Goal: Task Accomplishment & Management: Complete application form

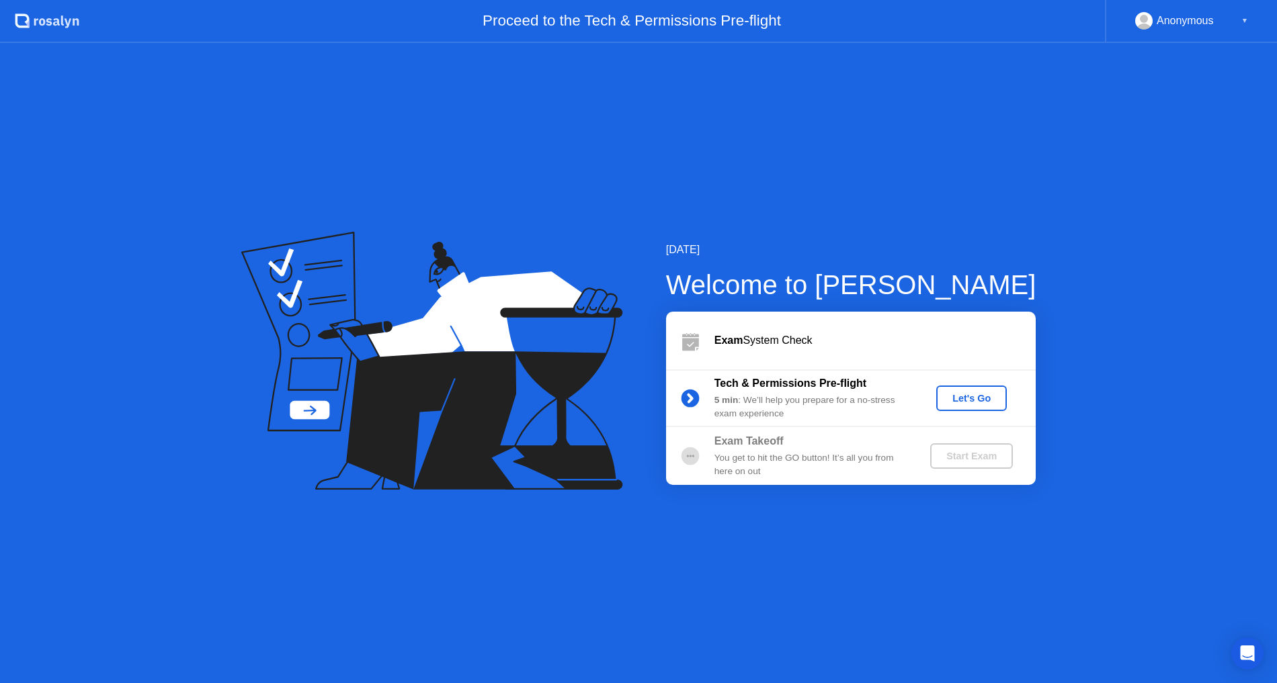
click at [586, 526] on div "[DATE] Welcome to [PERSON_NAME] Exam System Check Tech & Permissions Pre-flight…" at bounding box center [638, 363] width 1277 height 640
click at [300, 634] on div "[DATE] Welcome to [PERSON_NAME] Exam System Check Tech & Permissions Pre-flight…" at bounding box center [638, 363] width 1277 height 640
click at [433, 614] on div "[DATE] Welcome to [PERSON_NAME] Exam System Check Tech & Permissions Pre-flight…" at bounding box center [638, 363] width 1277 height 640
click at [991, 398] on div "Let's Go" at bounding box center [972, 398] width 60 height 11
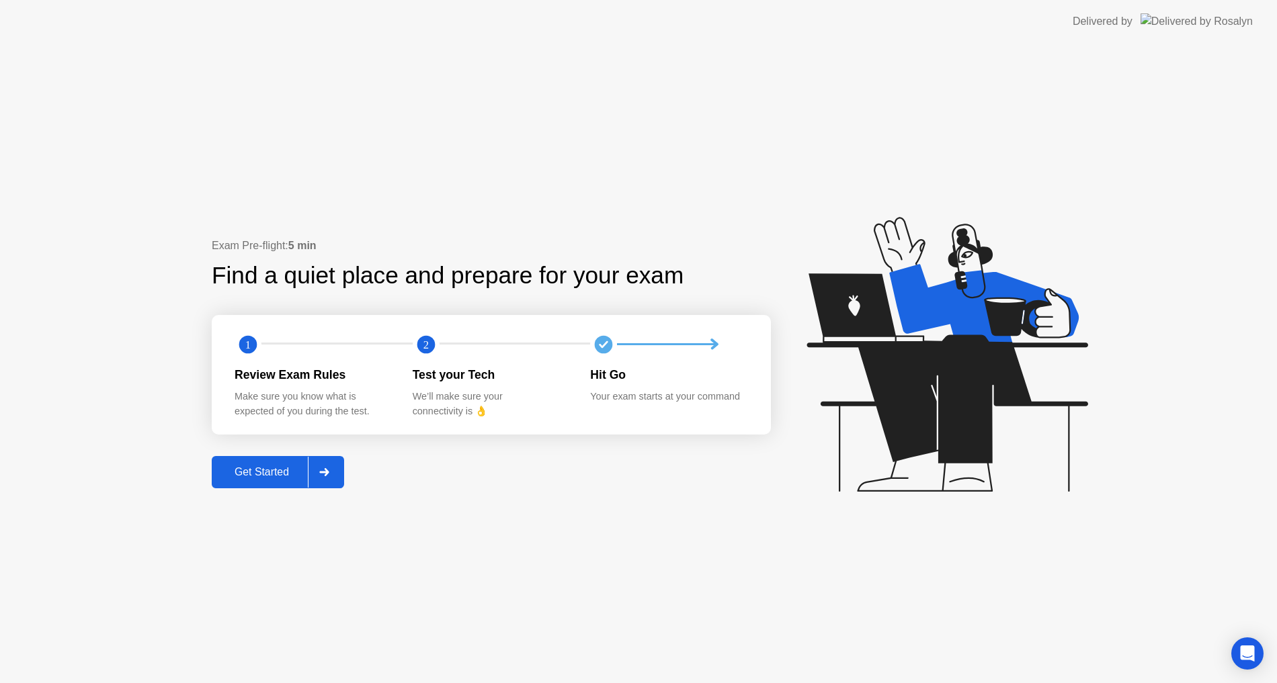
click at [384, 366] on div "Review Exam Rules" at bounding box center [313, 374] width 157 height 17
click at [339, 468] on div at bounding box center [324, 472] width 32 height 31
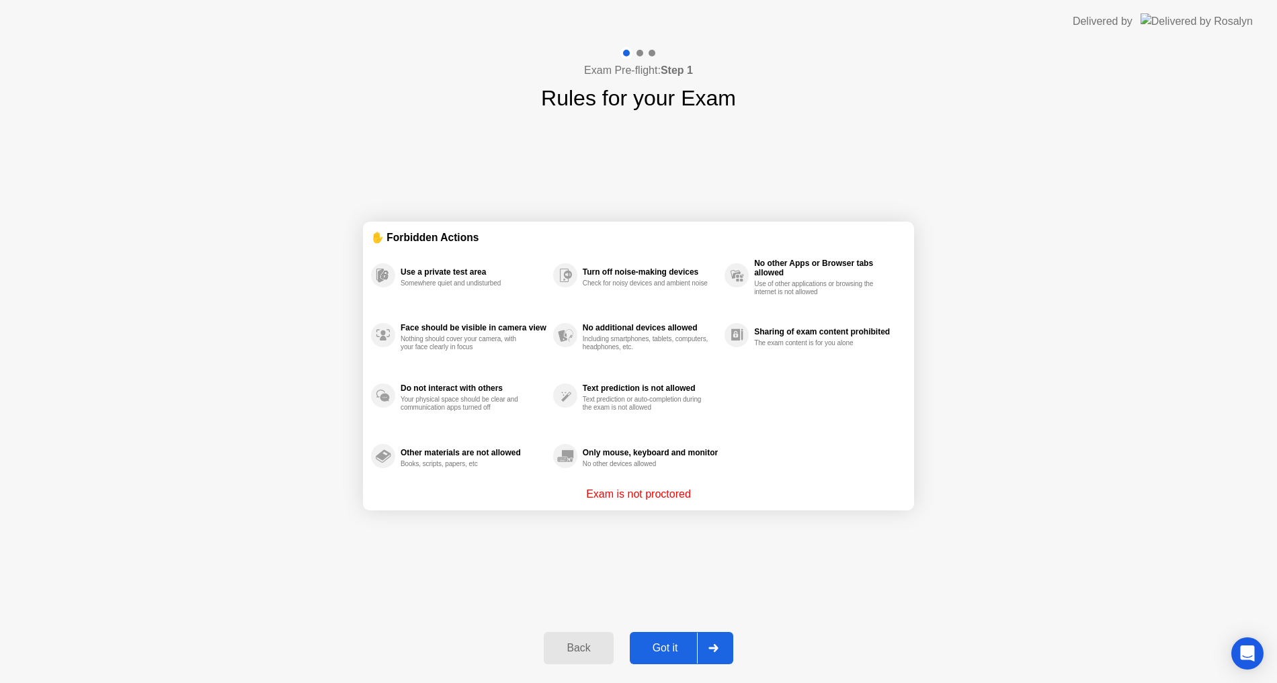
click at [567, 646] on div "Back" at bounding box center [578, 648] width 61 height 12
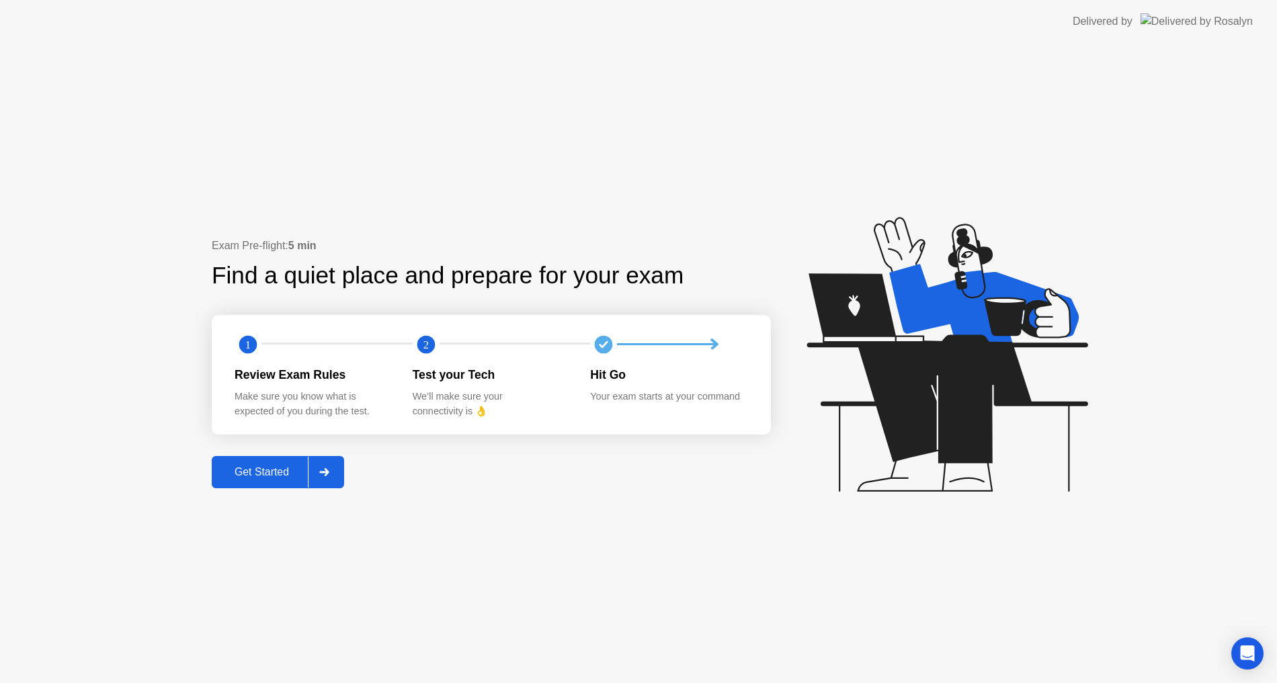
click at [263, 259] on div "Find a quiet place and prepare for your exam" at bounding box center [449, 276] width 474 height 36
click at [328, 474] on icon at bounding box center [323, 472] width 9 height 8
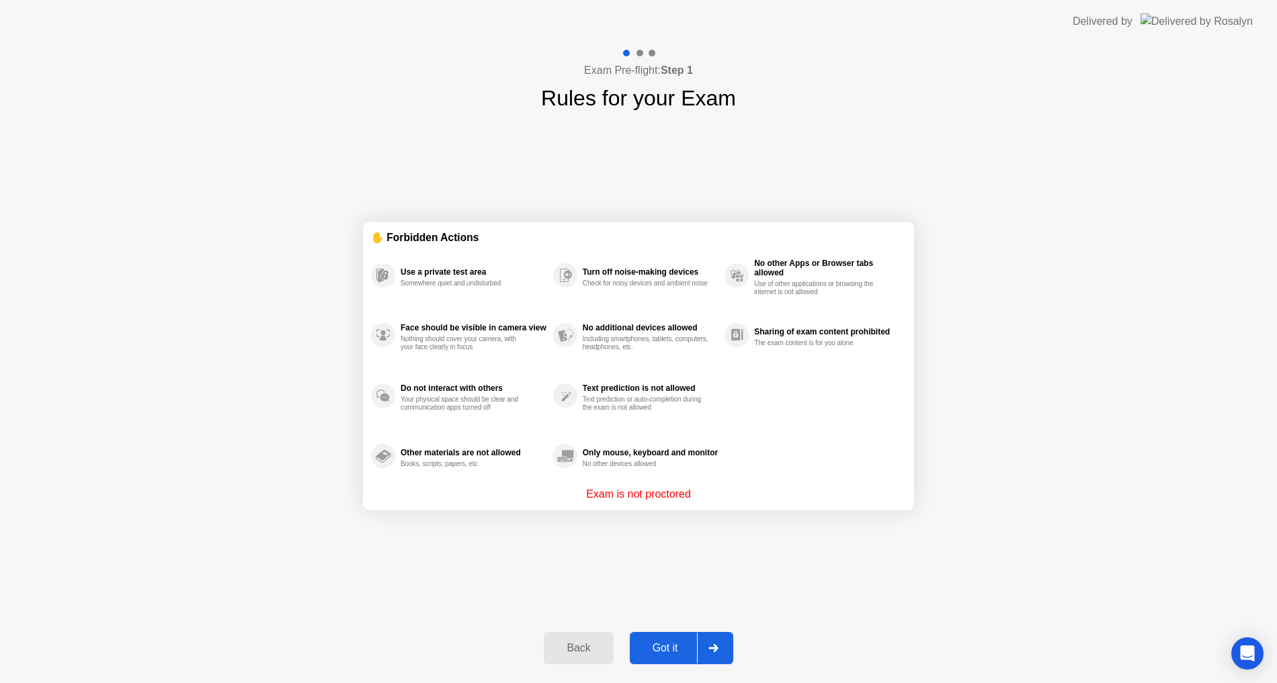
click at [437, 259] on div "Use a private test area Somewhere quiet and undisturbed" at bounding box center [462, 275] width 182 height 60
click at [422, 292] on div "Use a private test area Somewhere quiet and undisturbed" at bounding box center [462, 275] width 182 height 60
click at [657, 257] on div "Turn off noise-making devices Check for noisy devices and ambient noise" at bounding box center [638, 275] width 171 height 60
drag, startPoint x: 792, startPoint y: 352, endPoint x: 890, endPoint y: 304, distance: 108.5
click at [849, 338] on div "Sharing of exam content prohibited The exam content is for you alone" at bounding box center [814, 336] width 181 height 60
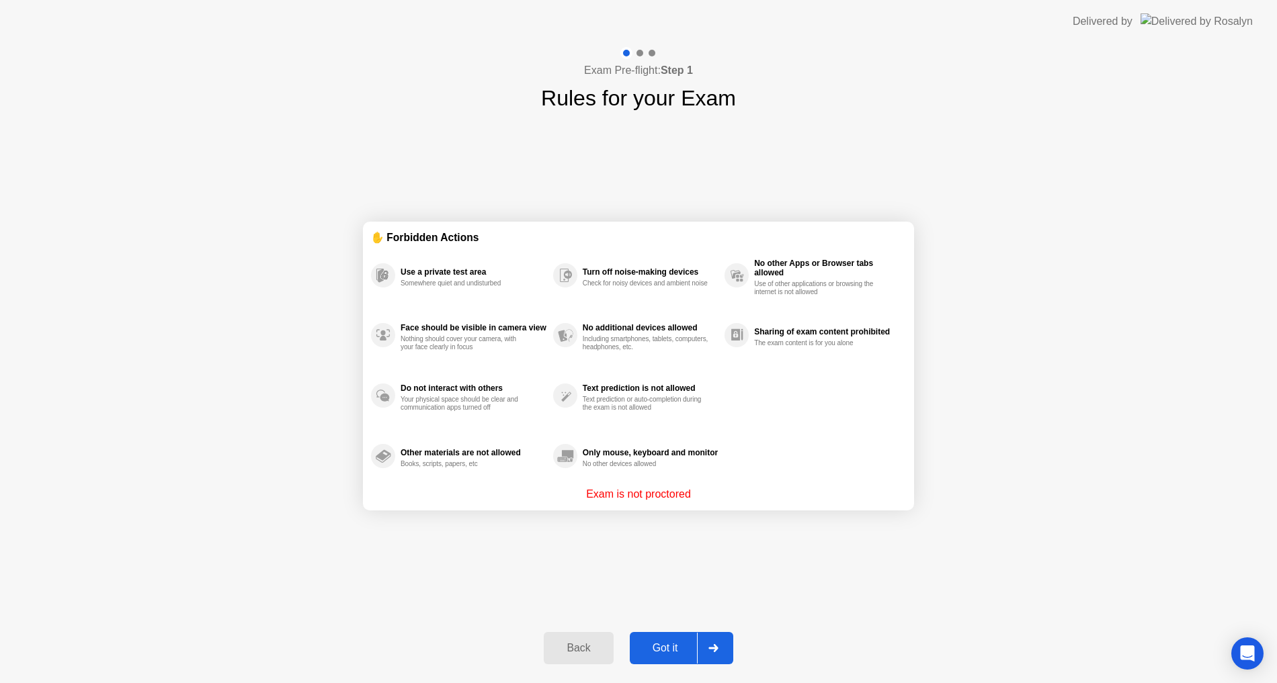
click at [891, 302] on div "No other Apps or Browser tabs allowed Use of other applications or browsing the…" at bounding box center [814, 275] width 181 height 60
drag, startPoint x: 704, startPoint y: 325, endPoint x: 694, endPoint y: 331, distance: 11.8
click at [694, 331] on div "No additional devices allowed" at bounding box center [650, 327] width 135 height 9
click at [659, 495] on p "Exam is not proctored" at bounding box center [638, 495] width 105 height 16
click at [657, 61] on div "Exam Pre-flight: Step 1 Rules for your Exam" at bounding box center [638, 80] width 195 height 67
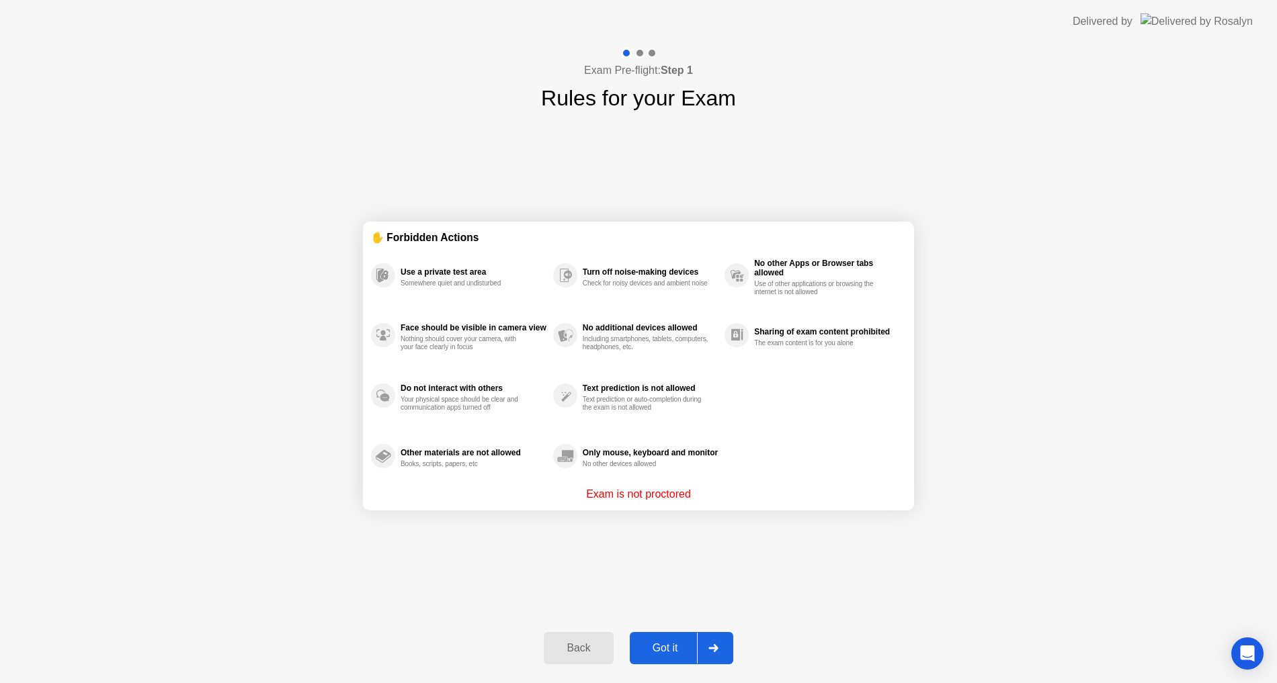
click at [649, 54] on div at bounding box center [652, 53] width 7 height 7
click at [648, 54] on div at bounding box center [638, 53] width 39 height 12
click at [644, 58] on div at bounding box center [638, 53] width 39 height 12
click at [641, 59] on div "Exam Pre-flight: Step 1 Rules for your Exam" at bounding box center [638, 80] width 195 height 67
click at [681, 657] on button "Got it" at bounding box center [681, 648] width 103 height 32
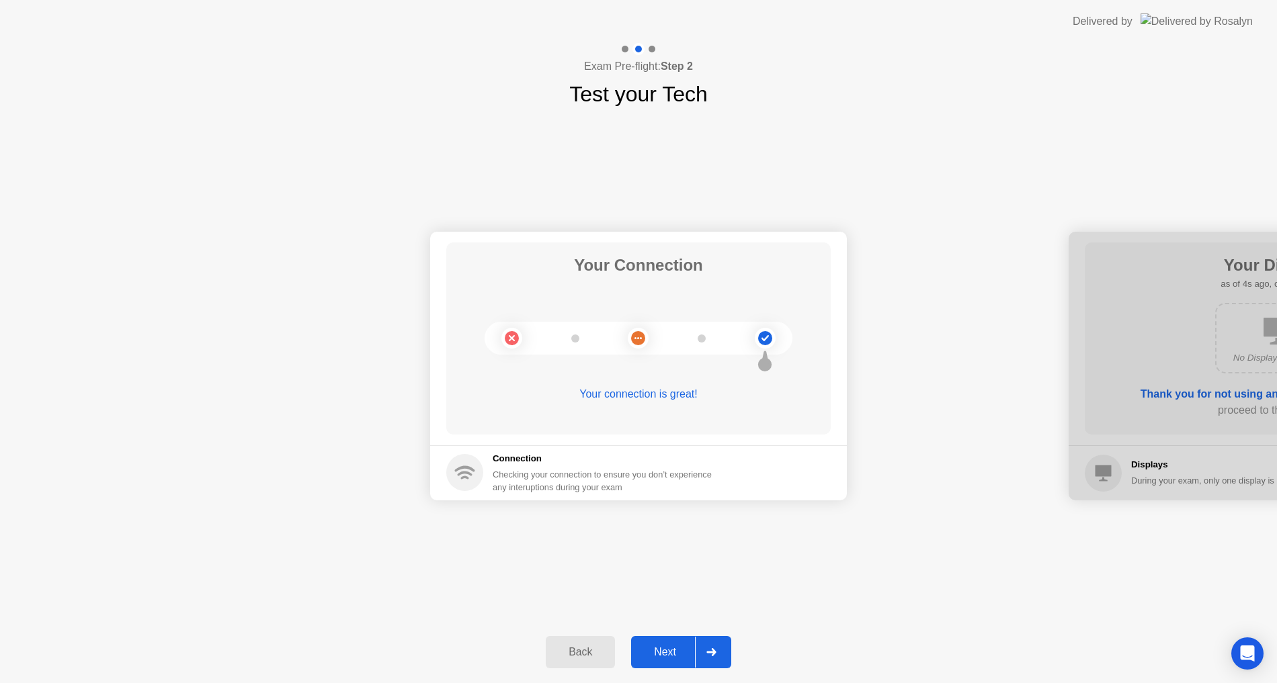
click at [675, 658] on div "Next" at bounding box center [665, 653] width 60 height 12
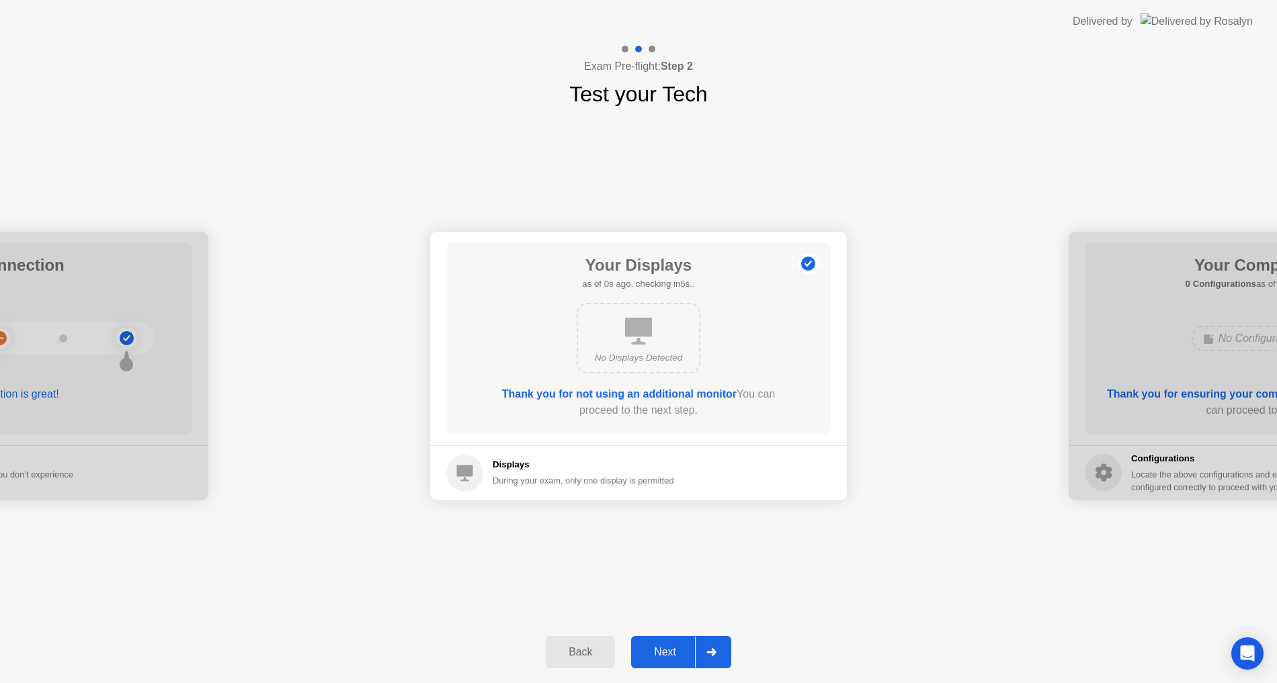
click at [677, 657] on div "Next" at bounding box center [665, 653] width 60 height 12
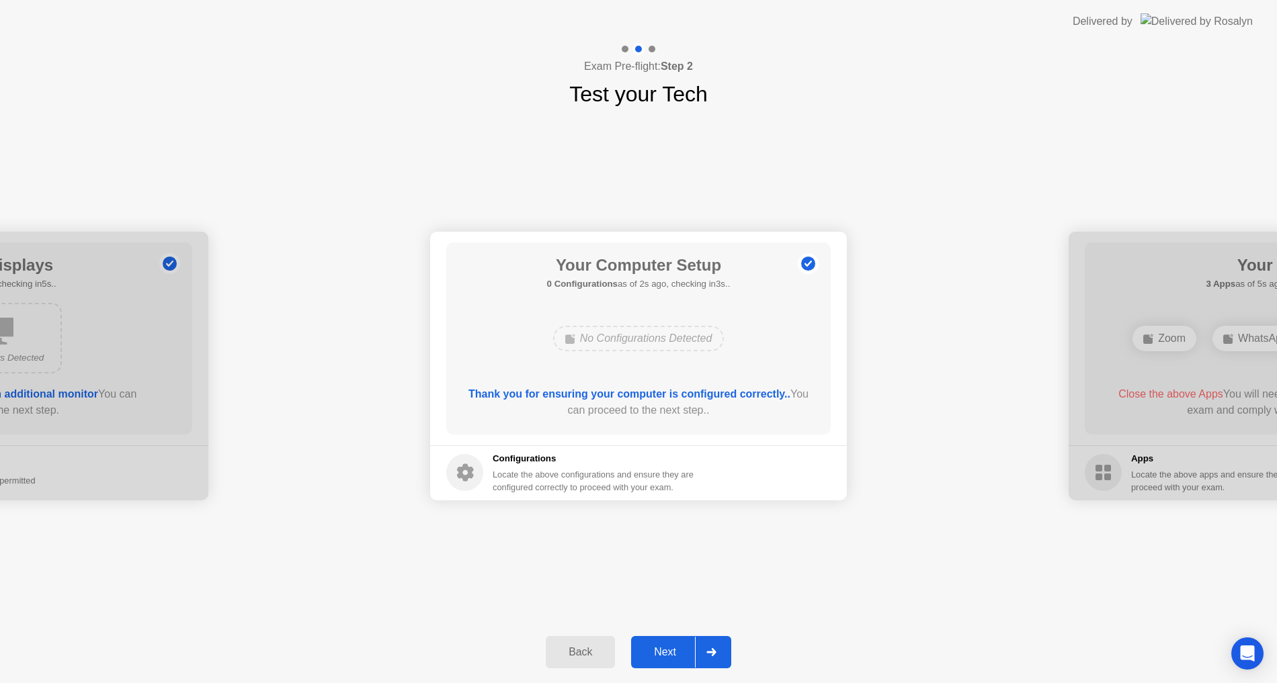
click at [677, 657] on div "Next" at bounding box center [665, 653] width 60 height 12
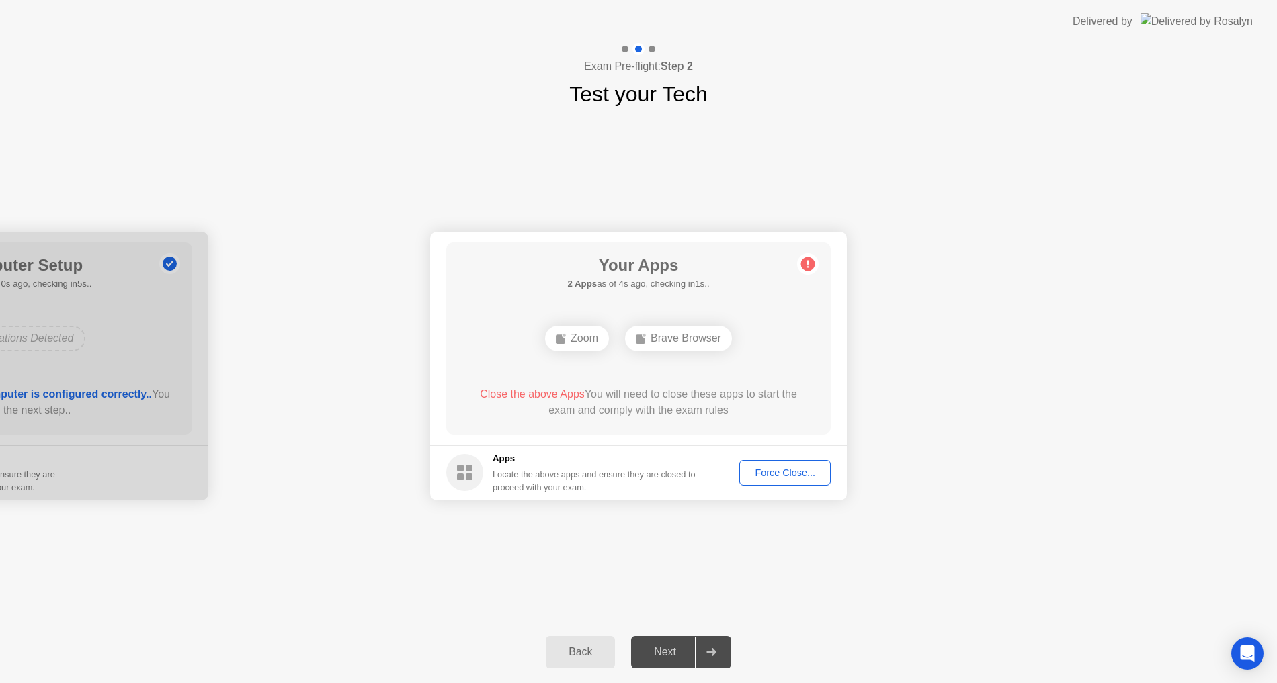
click at [722, 451] on footer "Apps Locate the above apps and ensure they are closed to proceed with your exam…" at bounding box center [638, 473] width 417 height 55
click at [815, 468] on div "Force Close..." at bounding box center [785, 473] width 82 height 11
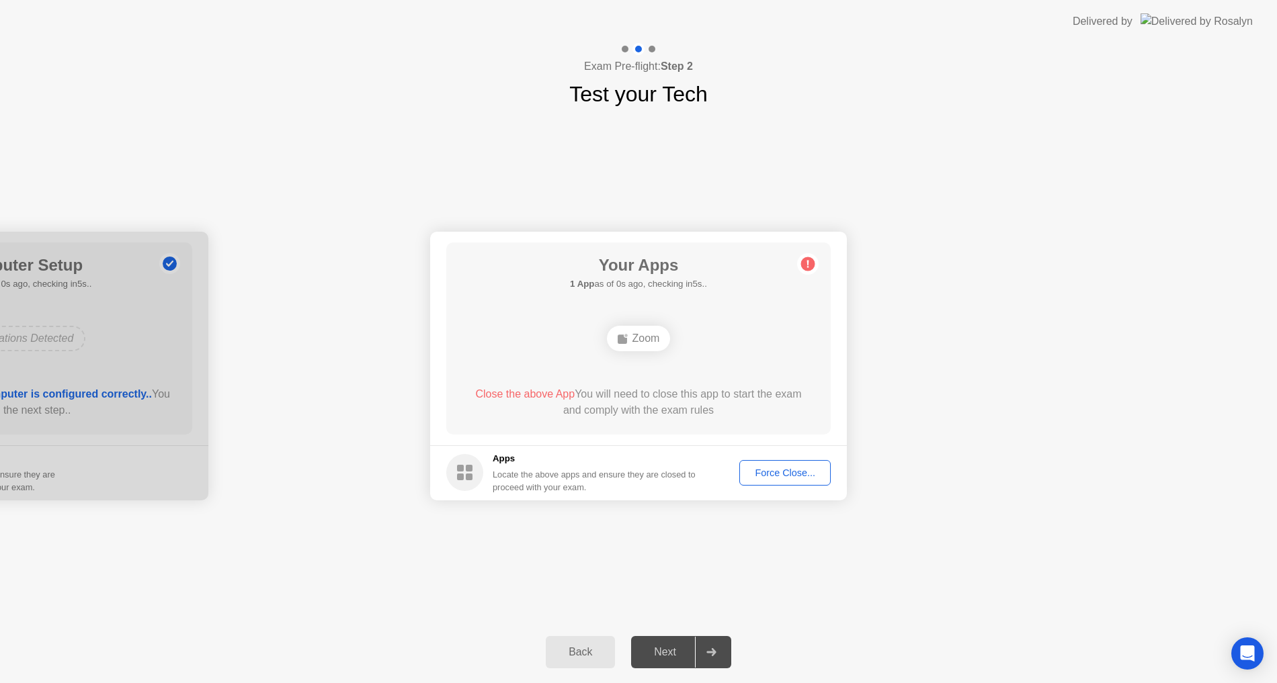
click at [1037, 619] on div "Your Connection Your connection is great! Connection Checking your connection t…" at bounding box center [638, 365] width 1277 height 511
click at [699, 427] on div "Your Apps 1 App as of 1s ago, checking in4s.. Zoom Close the above App You will…" at bounding box center [638, 339] width 384 height 192
click at [801, 478] on div "Force Close..." at bounding box center [785, 473] width 82 height 11
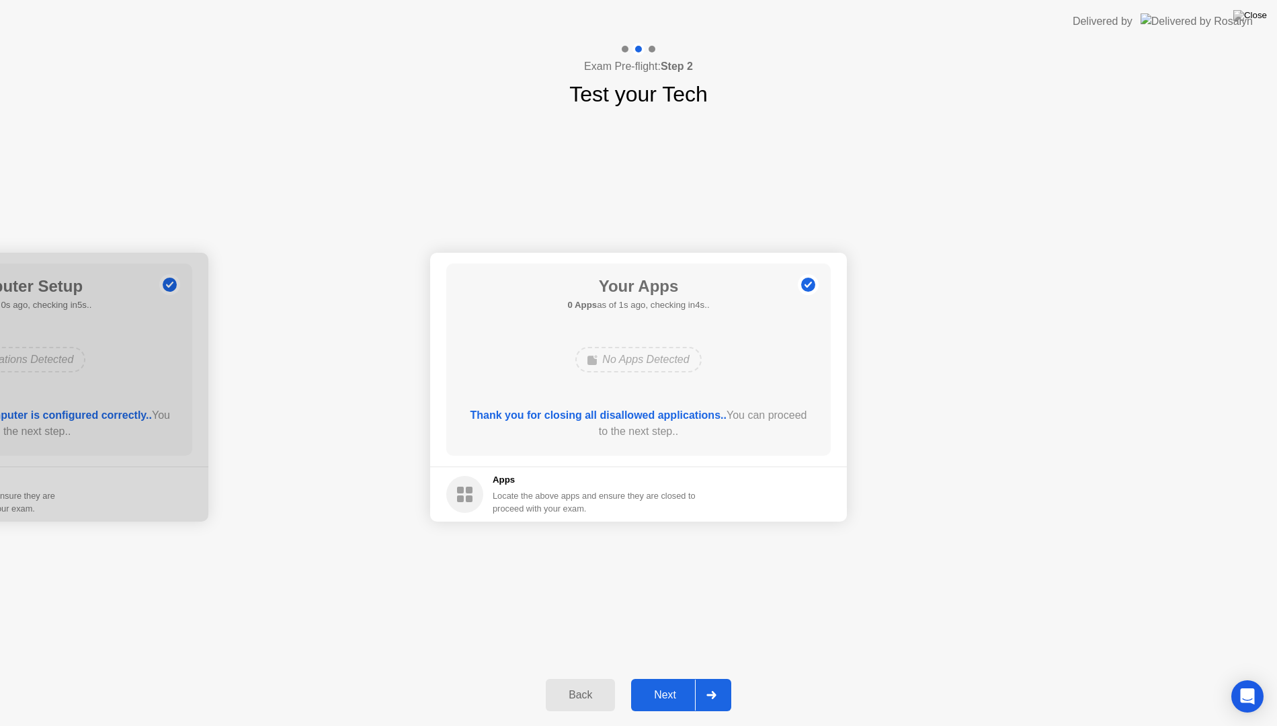
click at [674, 683] on button "Next" at bounding box center [681, 695] width 100 height 32
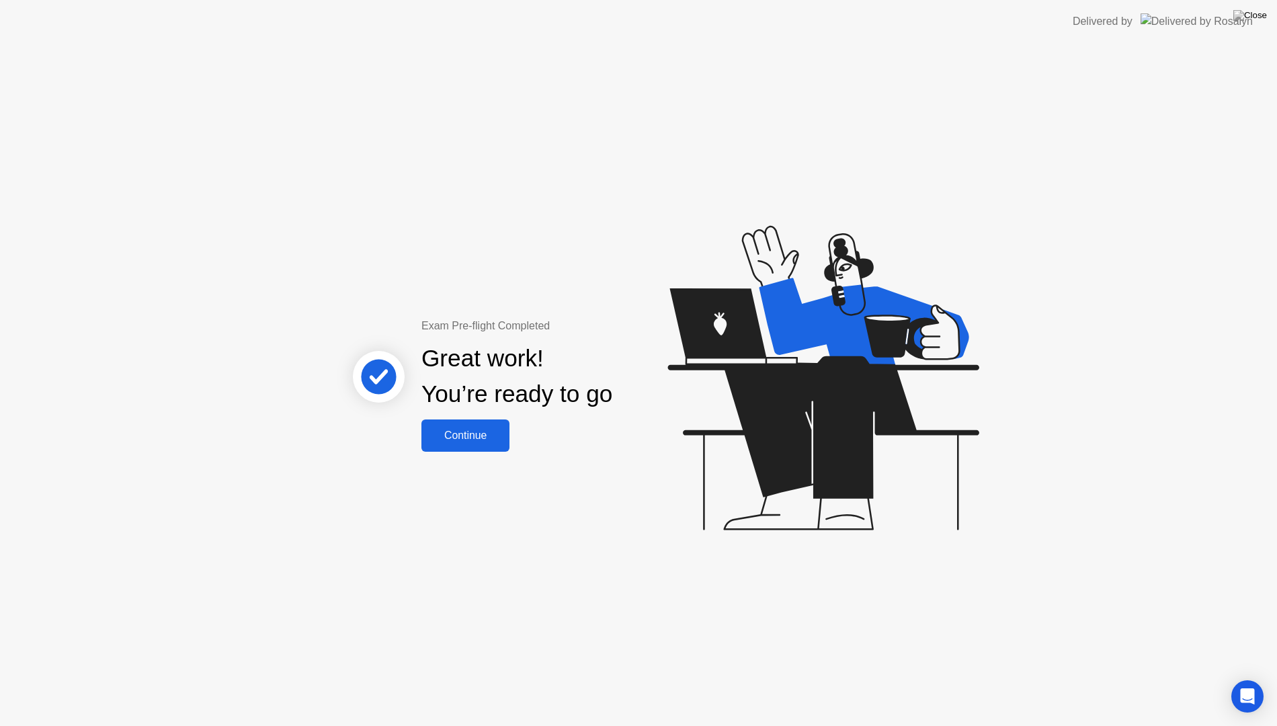
click at [428, 532] on div "Exam Pre-flight Completed Great work! You’re ready to go Continue" at bounding box center [638, 384] width 1277 height 683
click at [528, 306] on div "Exam Pre-flight Completed Great work! You’re ready to go Continue" at bounding box center [638, 384] width 1277 height 683
click at [487, 447] on button "Continue" at bounding box center [465, 435] width 88 height 32
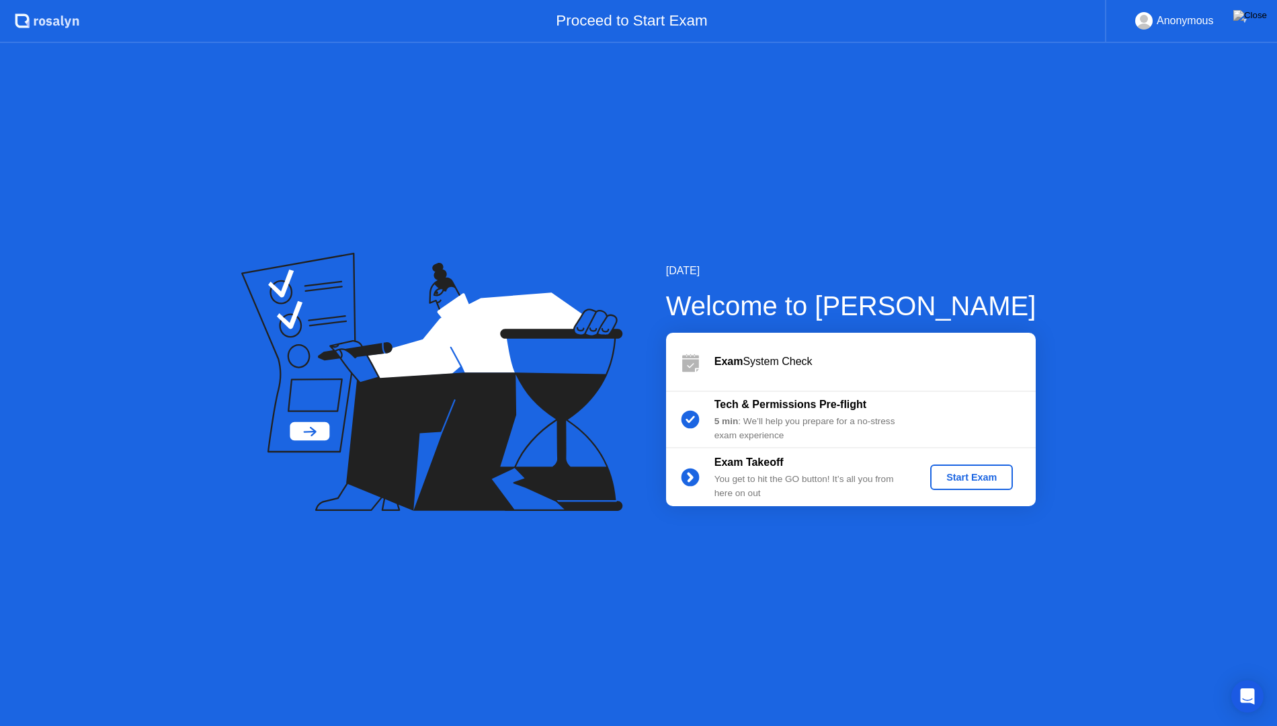
click at [386, 499] on icon at bounding box center [431, 382] width 381 height 258
click at [964, 480] on div "Start Exam" at bounding box center [971, 477] width 72 height 11
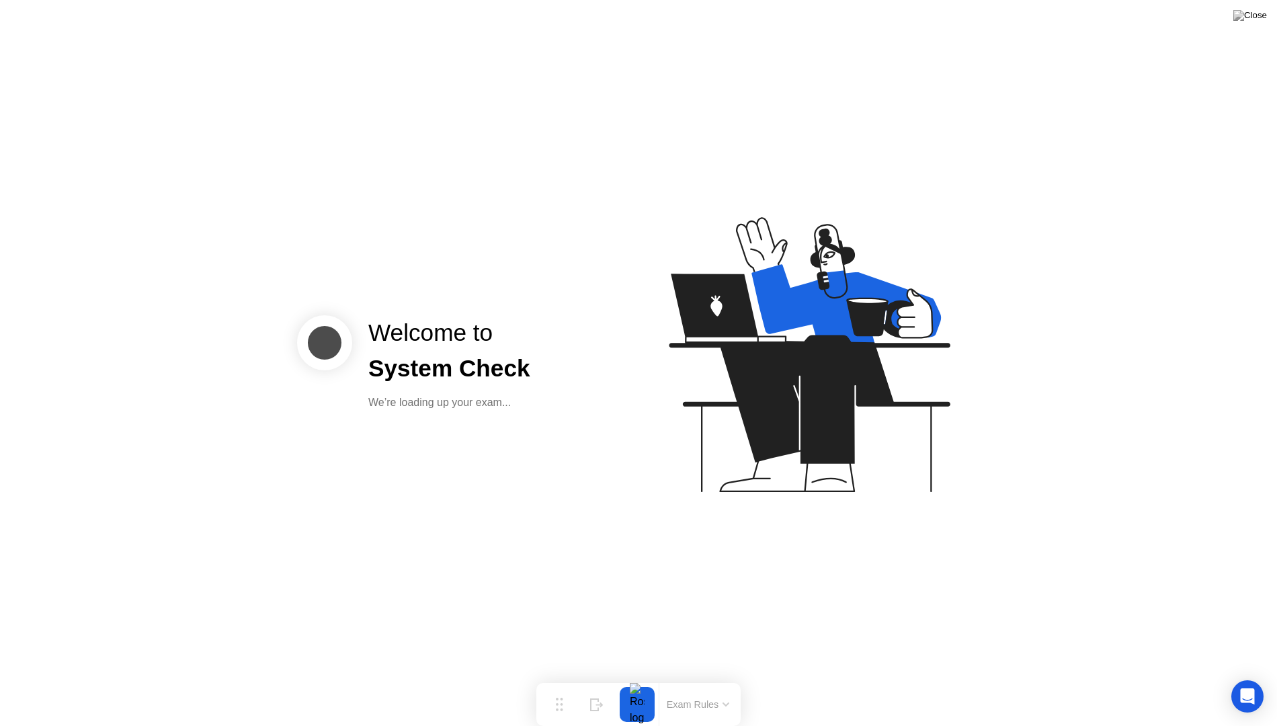
click at [643, 683] on div at bounding box center [637, 704] width 28 height 35
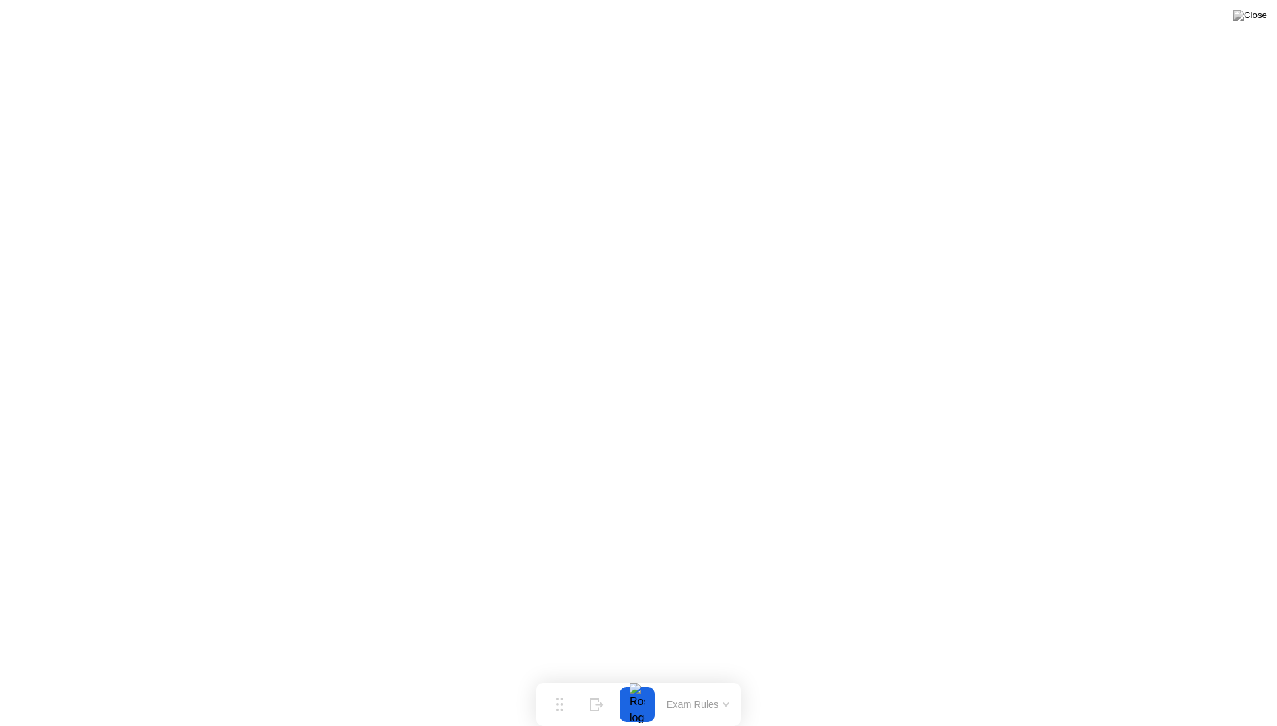
click at [633, 683] on div at bounding box center [637, 704] width 28 height 35
click at [1130, 683] on div "End Proctoring Session" at bounding box center [1166, 688] width 149 height 12
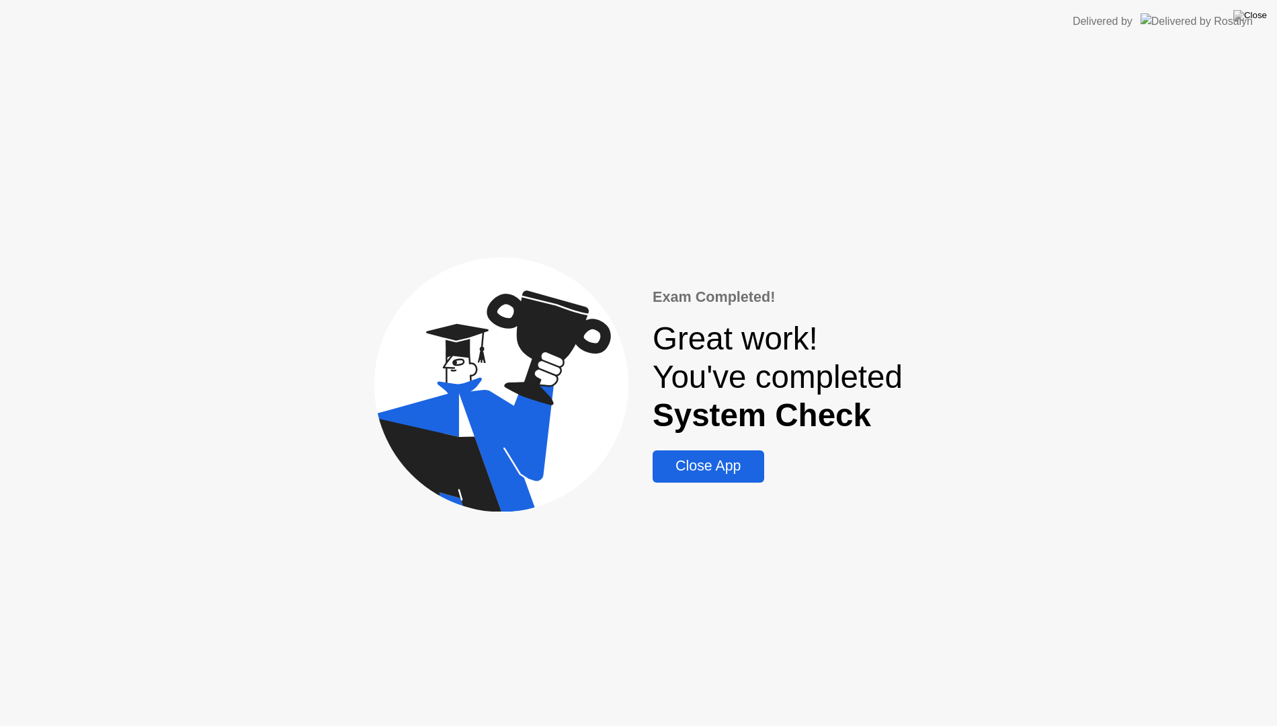
click at [706, 472] on div "Close App" at bounding box center [708, 466] width 103 height 17
